Goal: Navigation & Orientation: Go to known website

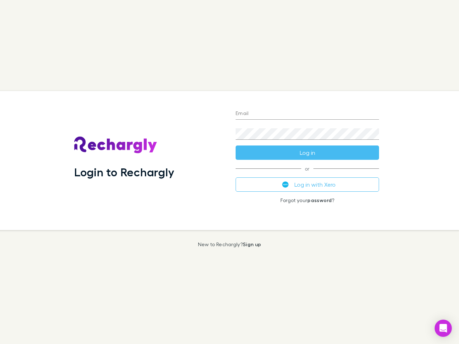
click at [229, 172] on div "Login to Rechargly" at bounding box center [148, 160] width 161 height 139
click at [307, 114] on input "Email" at bounding box center [306, 113] width 143 height 11
click at [307, 153] on button "Log in" at bounding box center [306, 153] width 143 height 14
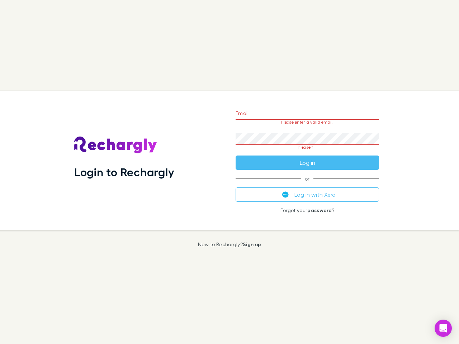
click at [307, 185] on div "Email Please enter a valid email. Password Please fill Log in or Log in with Xe…" at bounding box center [307, 160] width 155 height 139
click at [443, 328] on icon "Open Intercom Messenger" at bounding box center [443, 328] width 8 height 9
